Goal: Check status: Check status

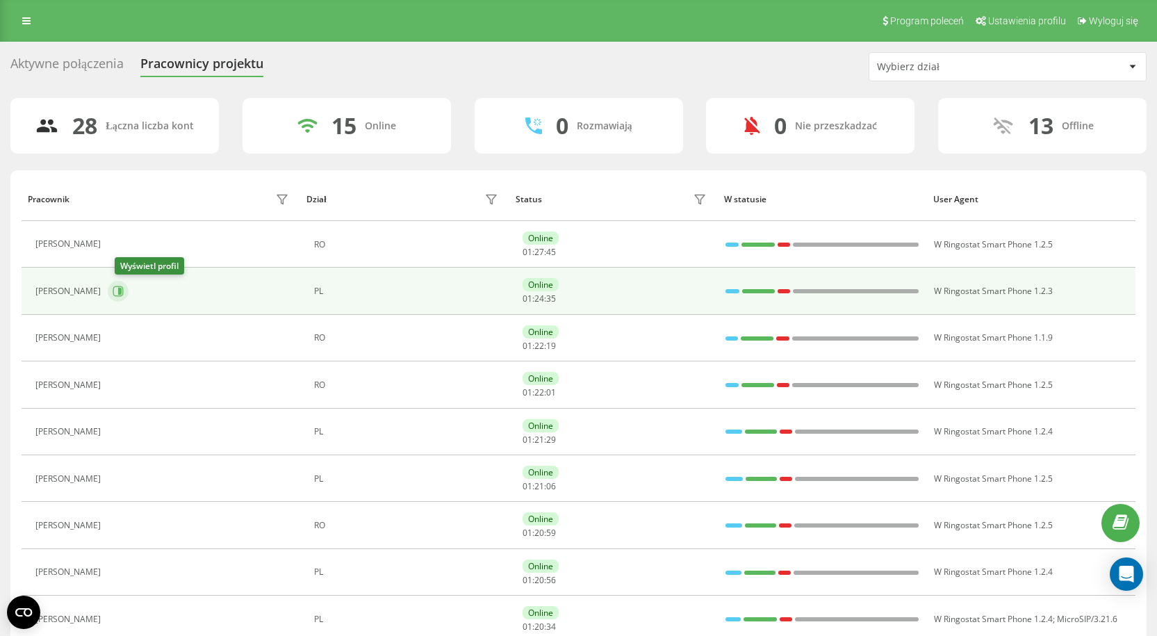
click at [122, 291] on icon at bounding box center [119, 291] width 3 height 7
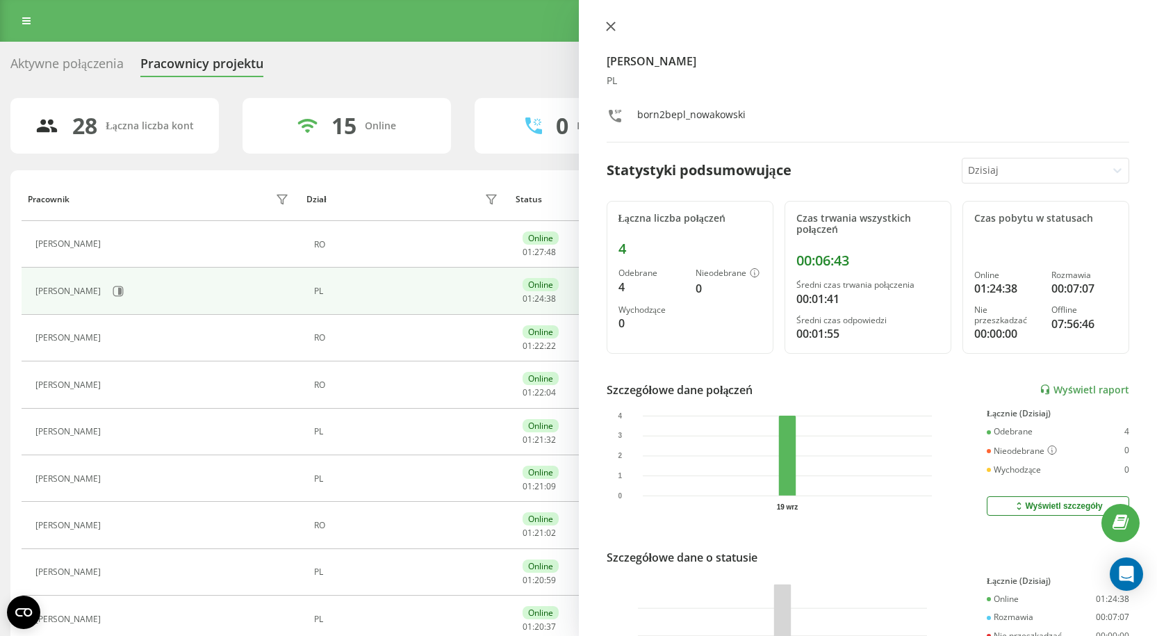
click at [610, 23] on icon at bounding box center [611, 27] width 10 height 10
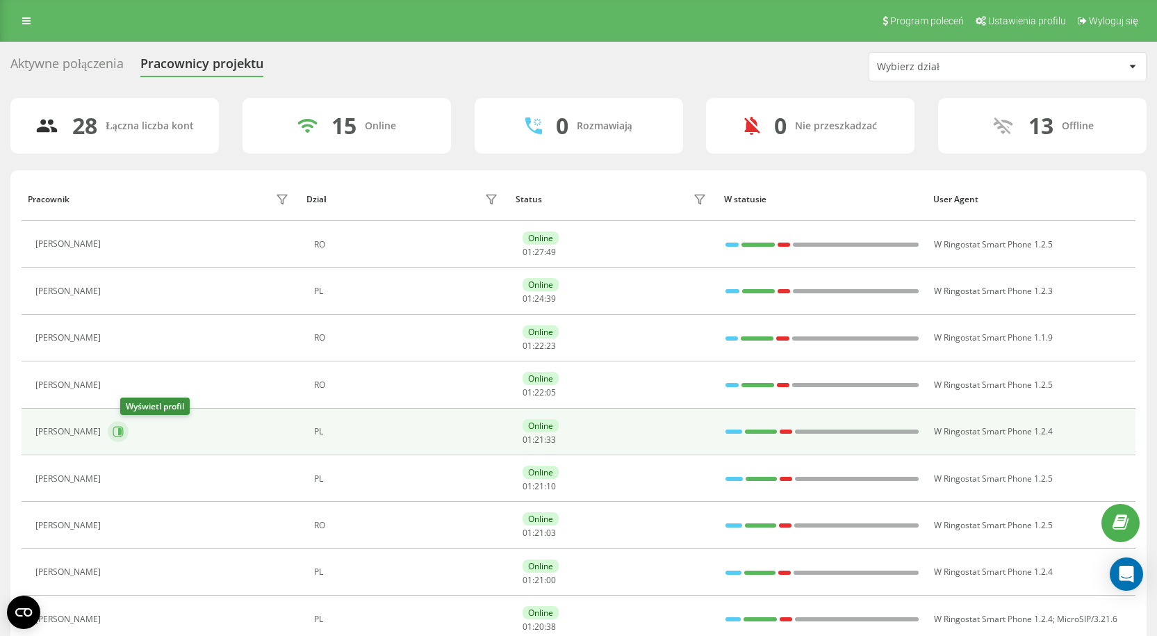
click at [129, 430] on button at bounding box center [118, 431] width 21 height 21
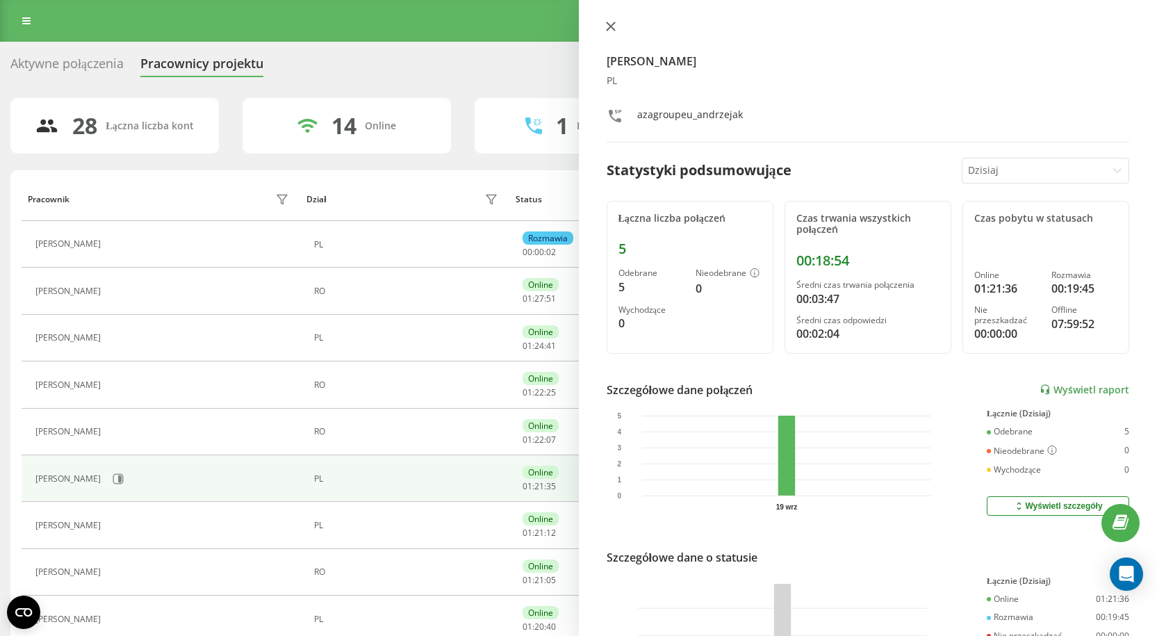
click at [609, 25] on icon at bounding box center [610, 26] width 8 height 8
